Goal: Task Accomplishment & Management: Use online tool/utility

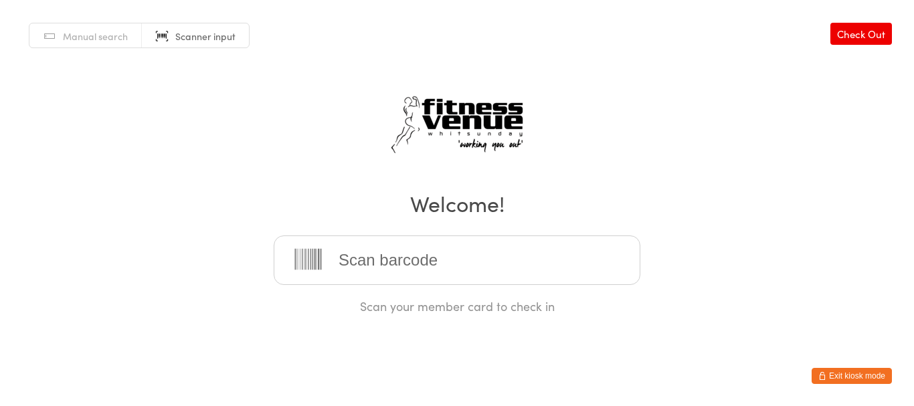
click at [339, 258] on input "search" at bounding box center [457, 259] width 367 height 49
click at [832, 365] on html "You have now entered Kiosk Mode. Members will be able to check themselves in us…" at bounding box center [457, 203] width 914 height 406
click at [829, 376] on button "Exit kiosk mode" at bounding box center [851, 376] width 80 height 16
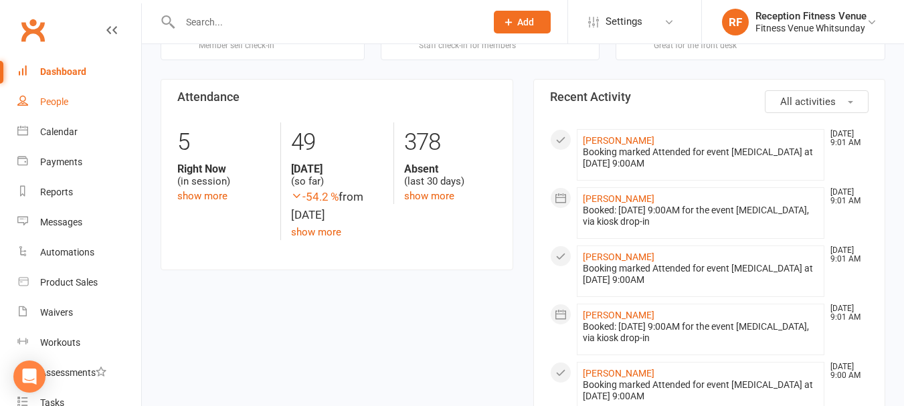
click at [60, 100] on div "People" at bounding box center [54, 101] width 28 height 11
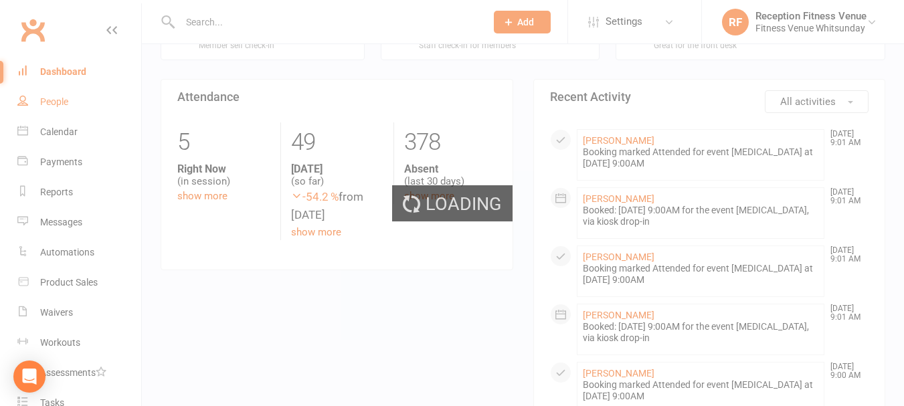
select select "100"
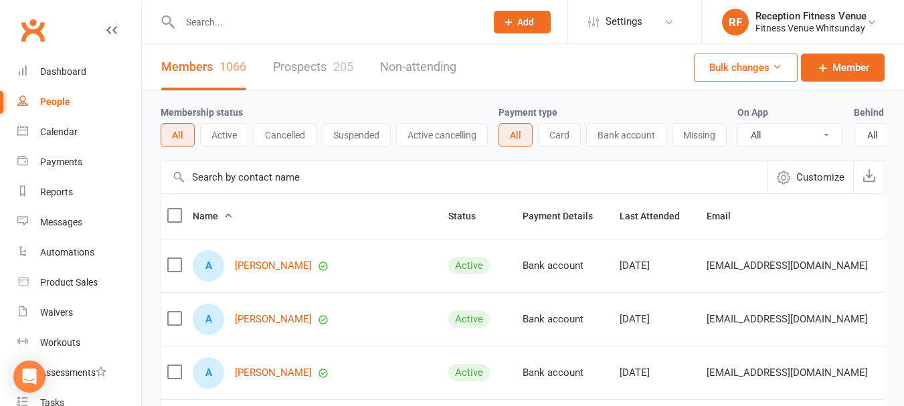
click at [228, 132] on button "Active" at bounding box center [224, 135] width 48 height 24
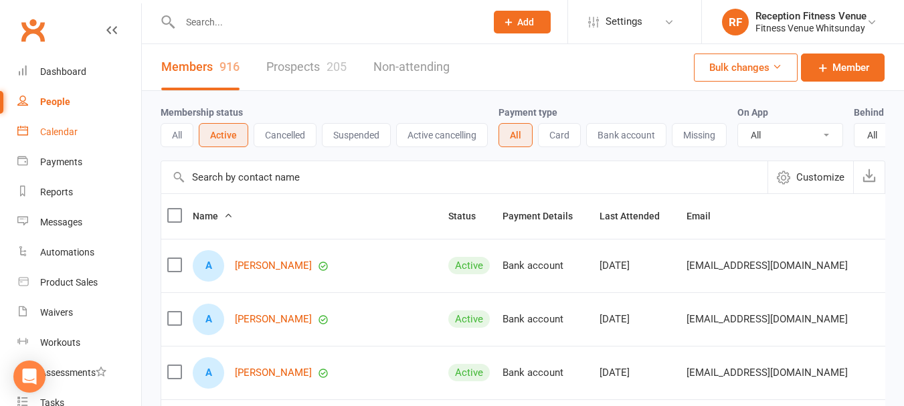
drag, startPoint x: 70, startPoint y: 130, endPoint x: 103, endPoint y: 134, distance: 33.6
click at [70, 130] on div "Calendar" at bounding box center [58, 131] width 37 height 11
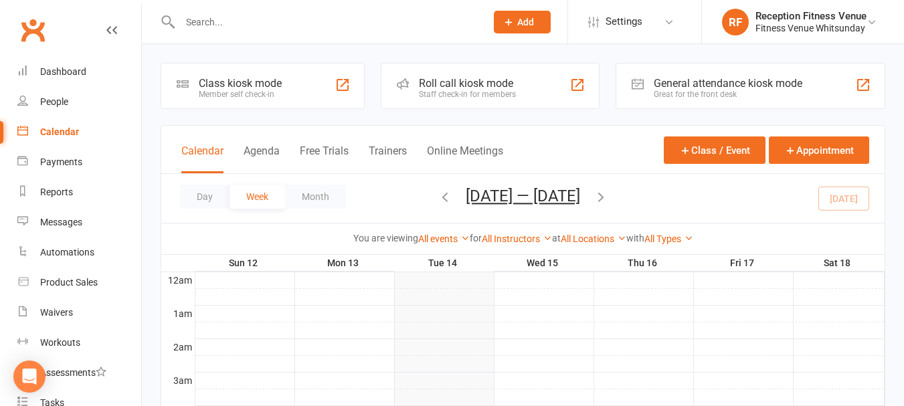
click at [696, 82] on div "General attendance kiosk mode" at bounding box center [727, 83] width 148 height 13
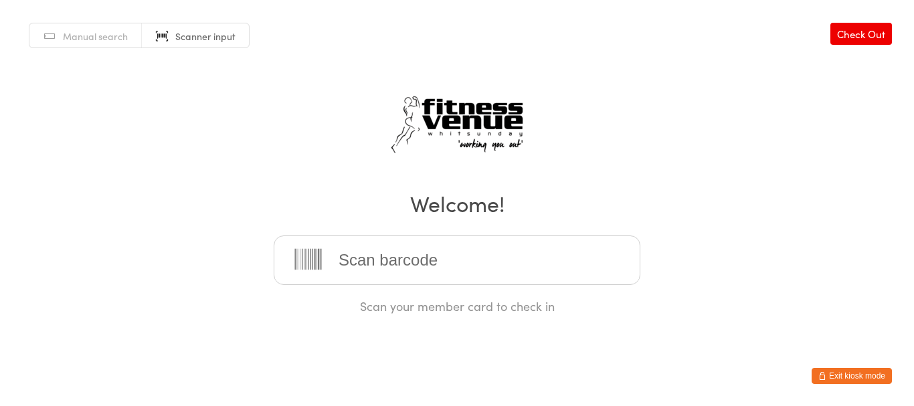
click at [376, 254] on input "search" at bounding box center [457, 259] width 367 height 49
click at [376, 257] on input "search" at bounding box center [457, 259] width 367 height 49
click at [672, 149] on div "Manual search Scanner input Check Out Welcome! Scan your member card to check in" at bounding box center [457, 157] width 914 height 314
click at [421, 262] on input "search" at bounding box center [457, 259] width 367 height 49
